Goal: Navigation & Orientation: Understand site structure

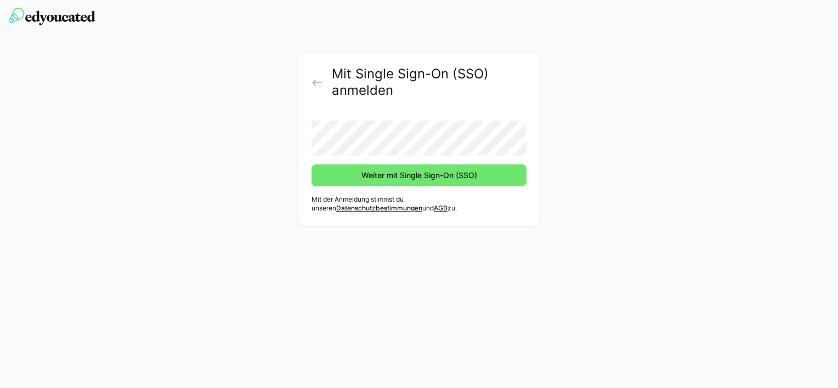
click at [405, 180] on span "Weiter mit Single Sign-On (SSO)" at bounding box center [419, 175] width 119 height 11
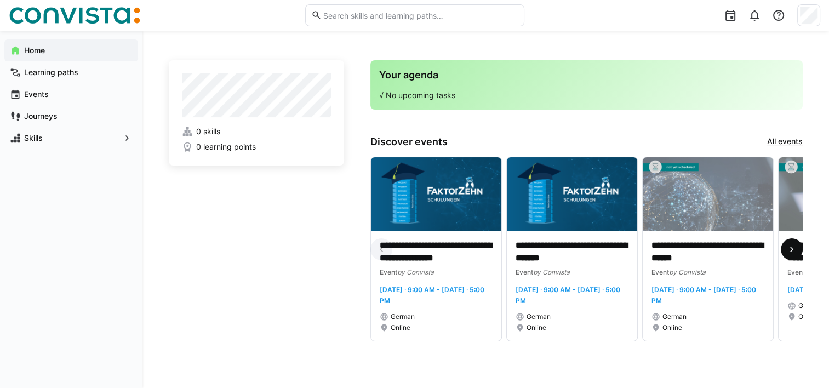
click at [794, 252] on eds-icon at bounding box center [792, 249] width 11 height 11
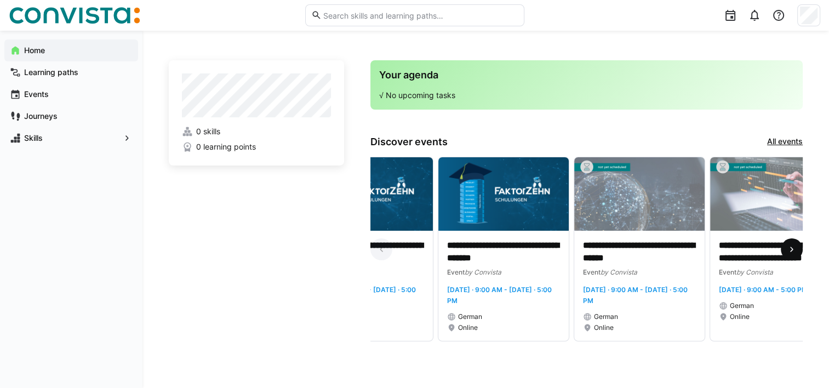
click at [794, 252] on eds-icon at bounding box center [792, 249] width 11 height 11
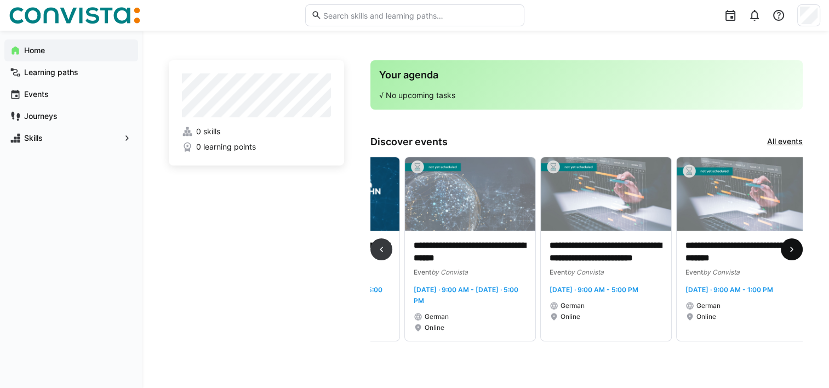
click at [794, 252] on eds-icon at bounding box center [792, 249] width 11 height 11
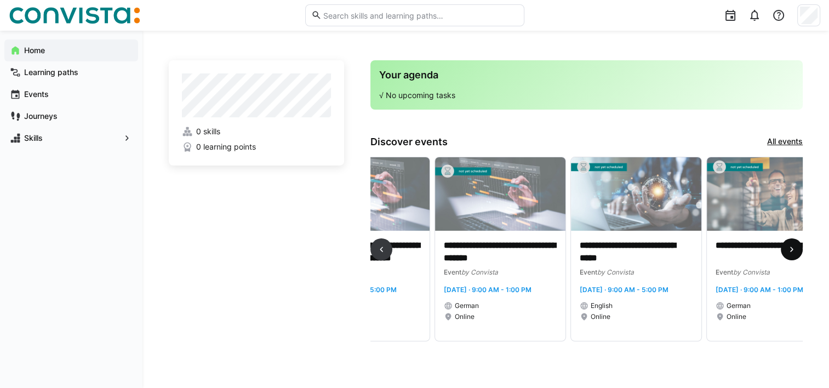
click at [794, 252] on eds-icon at bounding box center [792, 249] width 11 height 11
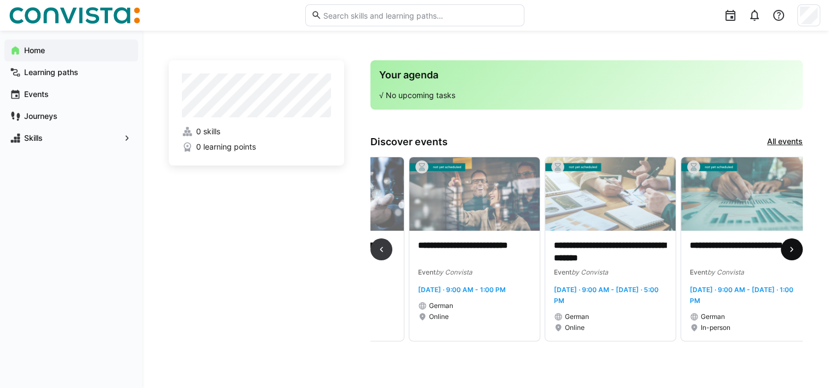
scroll to position [0, 816]
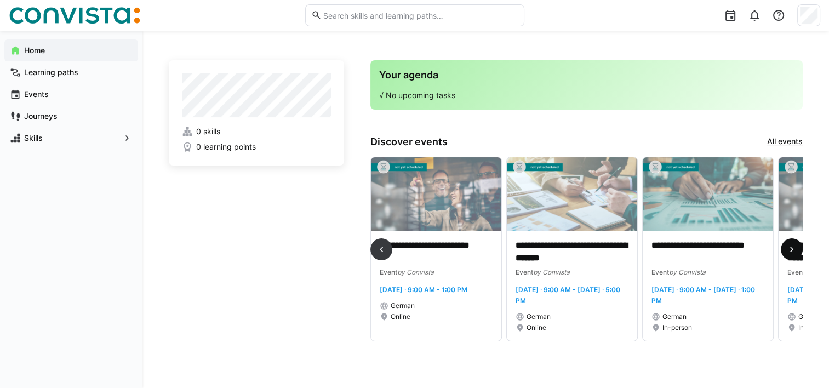
click at [793, 252] on eds-icon at bounding box center [792, 249] width 11 height 11
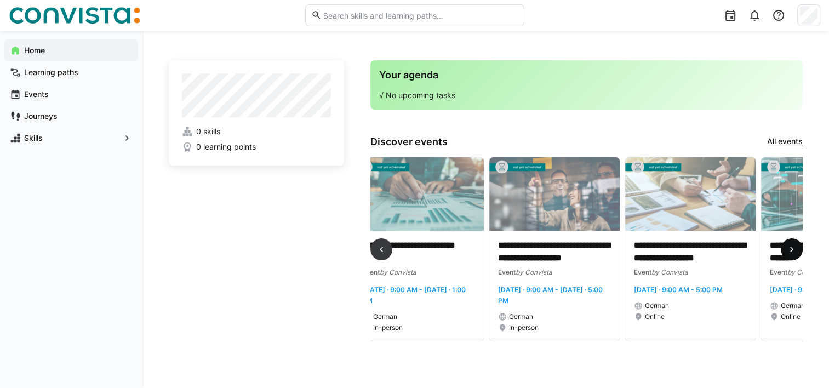
scroll to position [0, 1223]
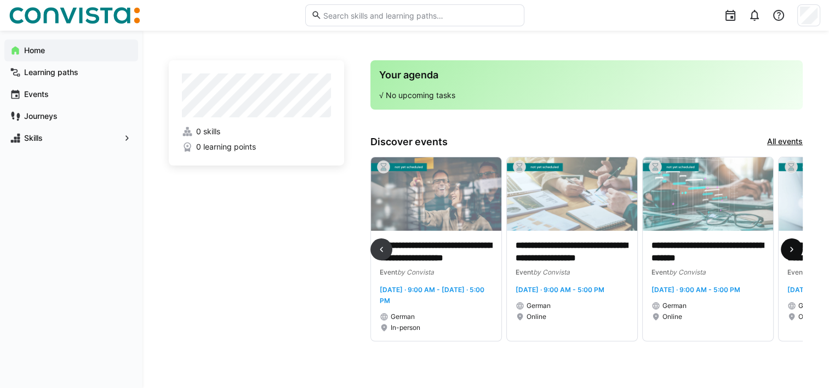
click at [793, 252] on eds-icon at bounding box center [792, 249] width 11 height 11
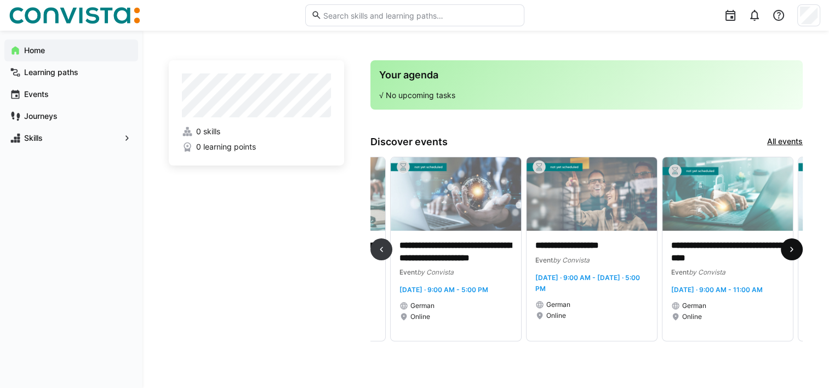
scroll to position [0, 1631]
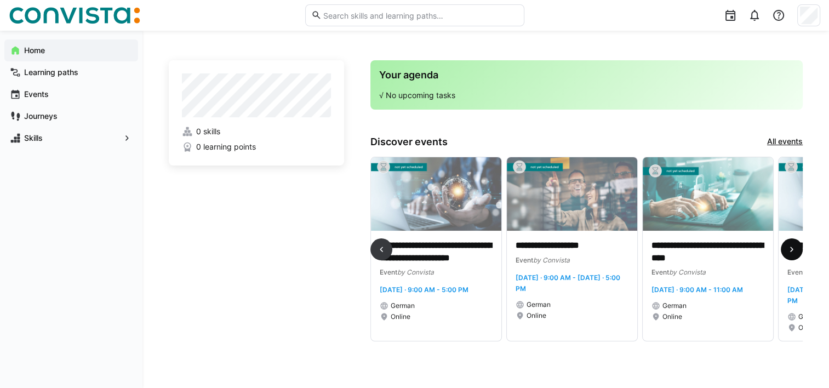
click at [795, 252] on eds-icon at bounding box center [792, 249] width 11 height 11
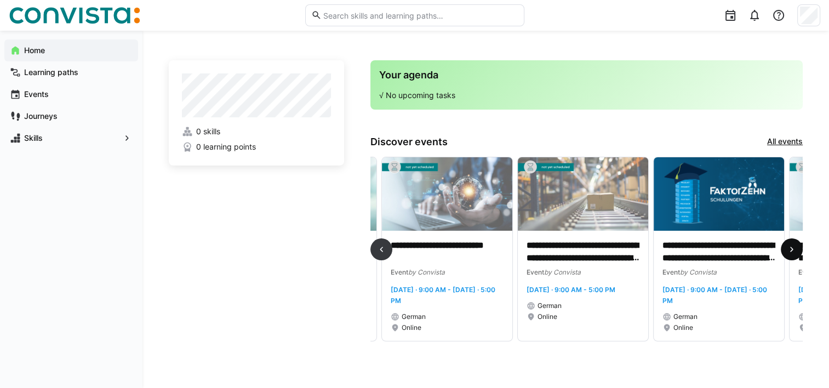
scroll to position [0, 2039]
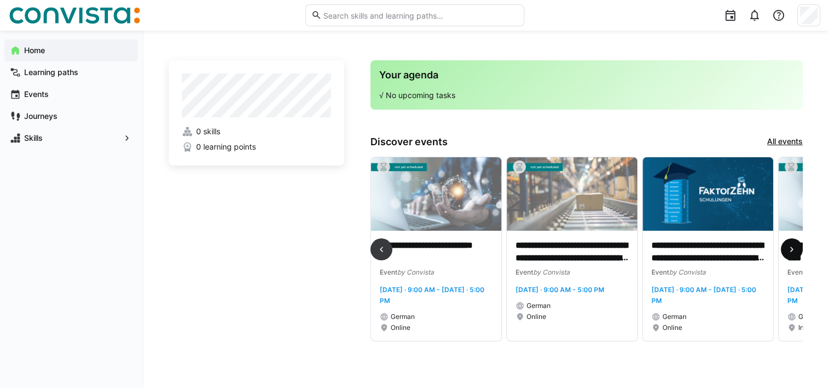
click at [794, 252] on eds-icon at bounding box center [792, 249] width 11 height 11
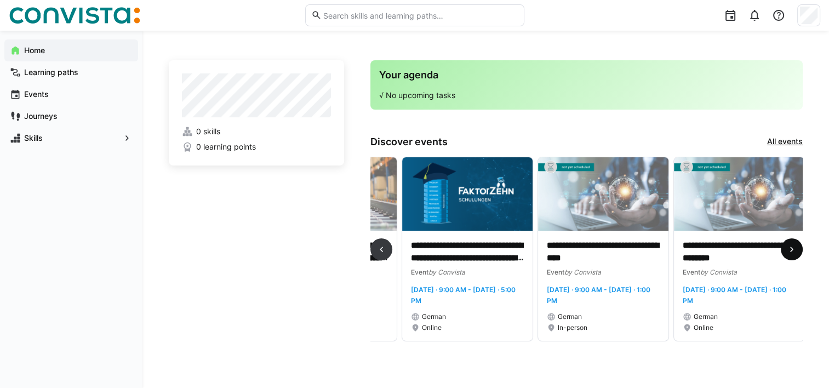
scroll to position [0, 2282]
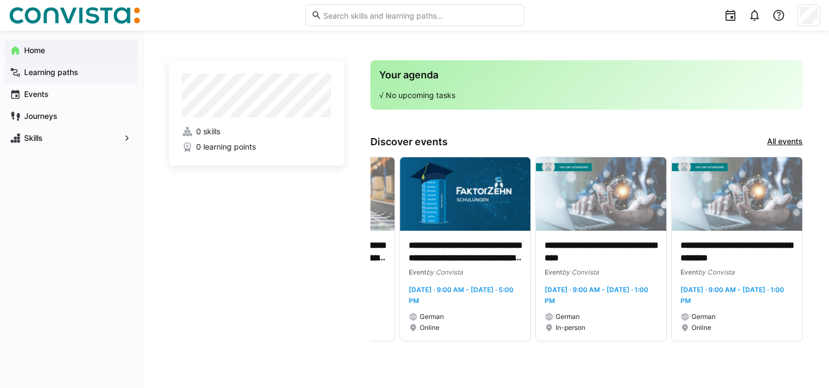
click at [0, 0] on app-navigation-label "Learning paths" at bounding box center [0, 0] width 0 height 0
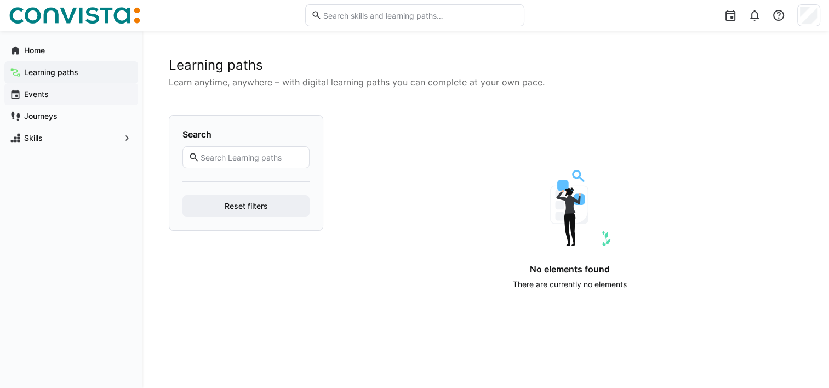
click at [0, 0] on app-navigation-label "Events" at bounding box center [0, 0] width 0 height 0
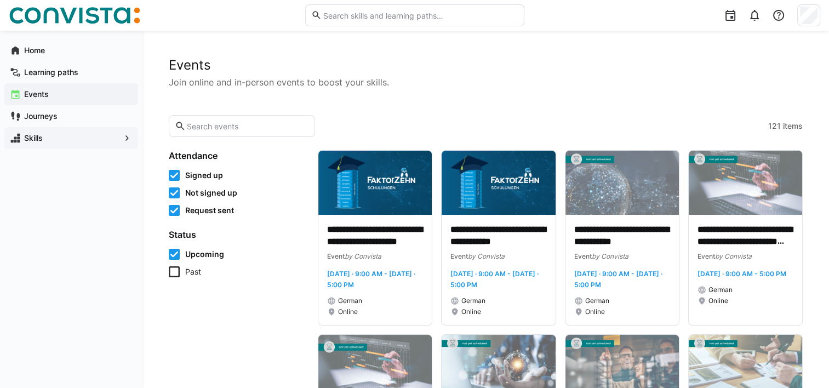
click at [0, 0] on app-navigation-label "Skills" at bounding box center [0, 0] width 0 height 0
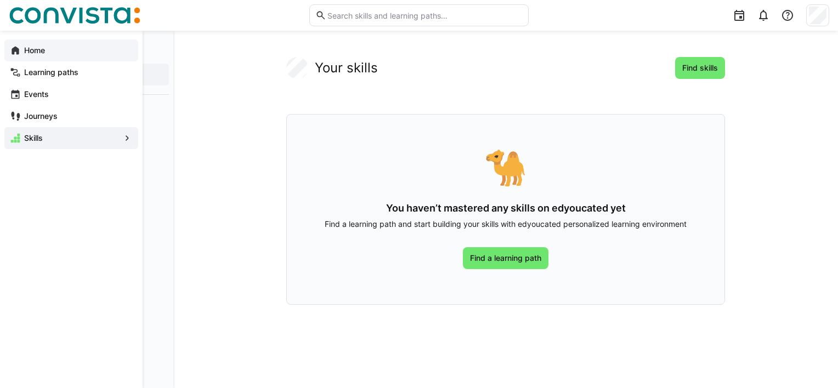
click at [15, 52] on eds-icon at bounding box center [15, 50] width 11 height 11
